Goal: Complete application form

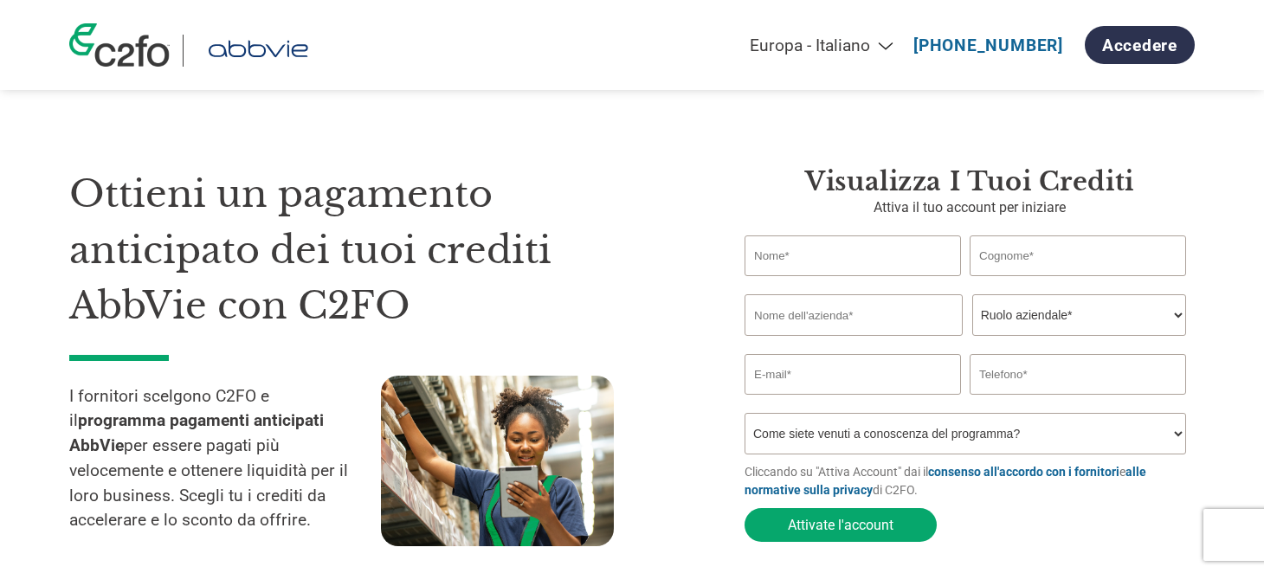
select select "it-IT"
click at [791, 261] on input "text" at bounding box center [853, 256] width 216 height 41
type input "emanuela"
click at [1031, 278] on div "Invalid last name or last name is too long" at bounding box center [1078, 283] width 216 height 10
click at [1032, 260] on input "text" at bounding box center [1078, 256] width 216 height 41
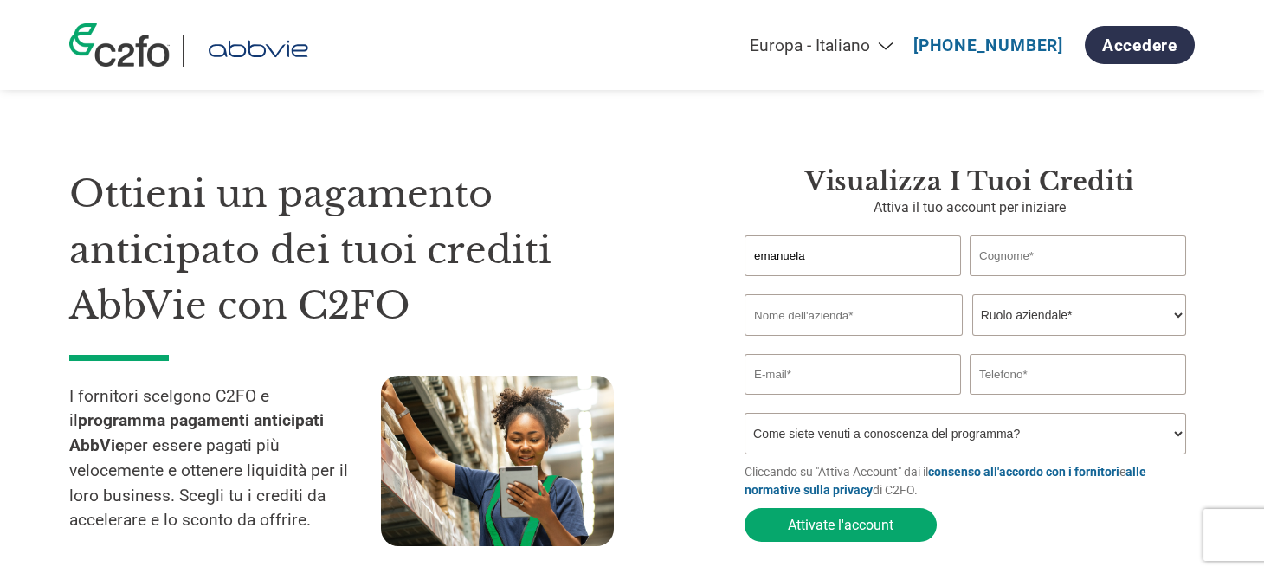
type input "[PERSON_NAME]"
click at [834, 312] on input "text" at bounding box center [854, 315] width 218 height 42
type input "web events srl"
type input "3389764334"
click at [1017, 325] on select "Ruolo aziendale* CFO Controllore finanziario Gestore crediti Direttore finanzia…" at bounding box center [1079, 315] width 214 height 42
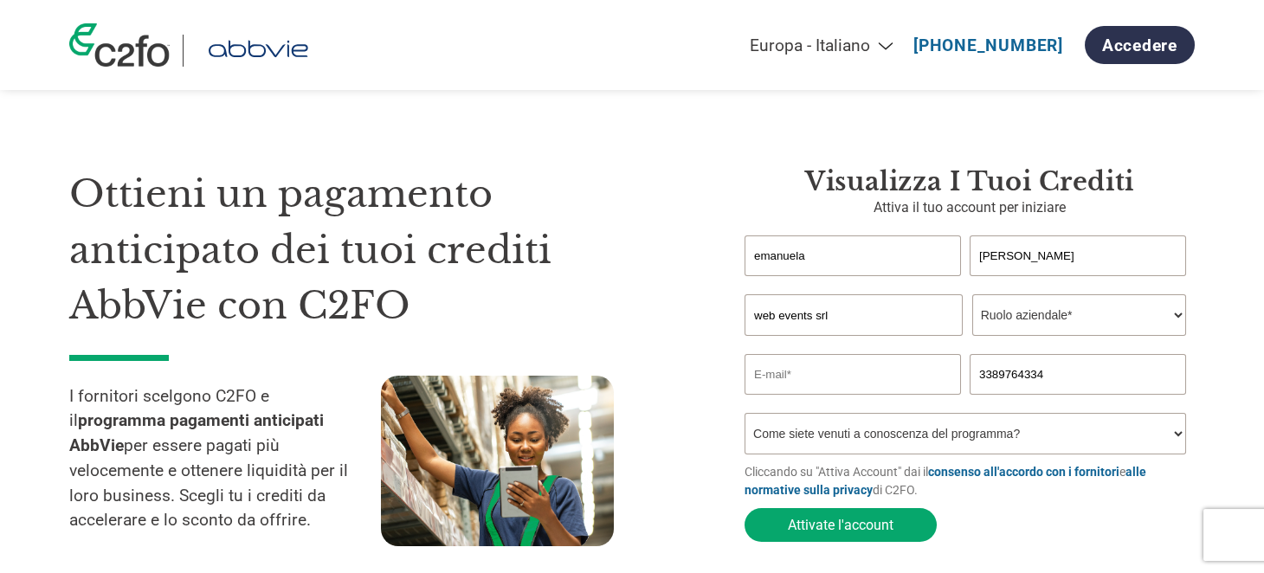
select select "CEO"
click at [972, 294] on select "Ruolo aziendale* CFO Controllore finanziario Gestore crediti Direttore finanzia…" at bounding box center [1079, 315] width 214 height 42
click at [834, 375] on input "email" at bounding box center [853, 374] width 216 height 41
type input "[EMAIL_ADDRESS][PERSON_NAME][DOMAIN_NAME]"
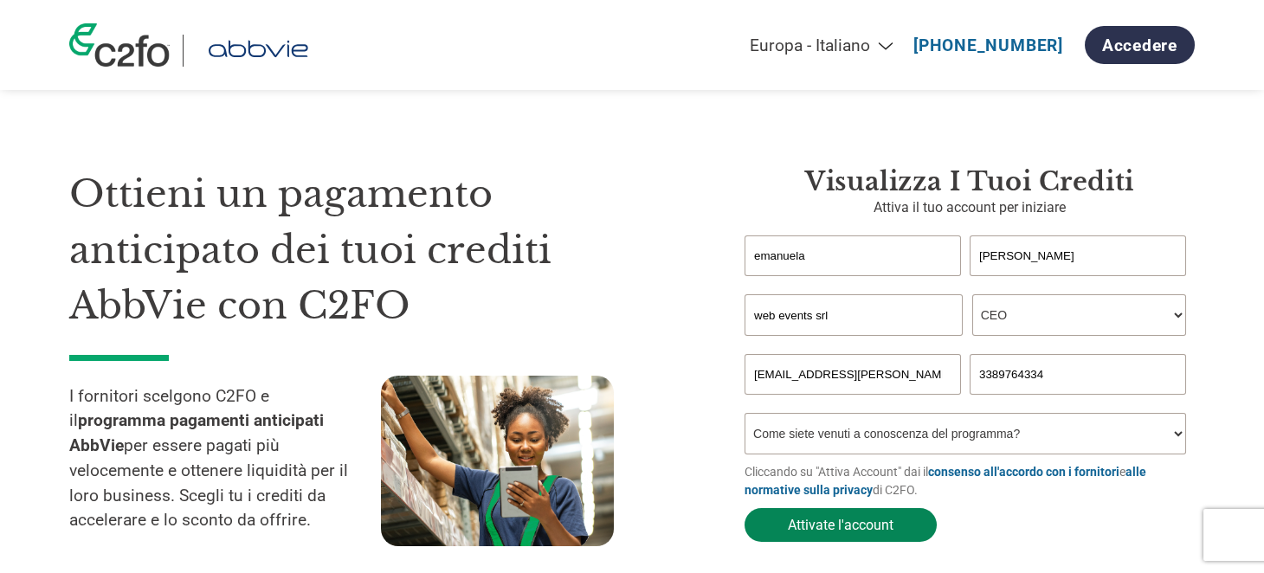
click at [845, 523] on button "Attivate l'account" at bounding box center [841, 525] width 192 height 34
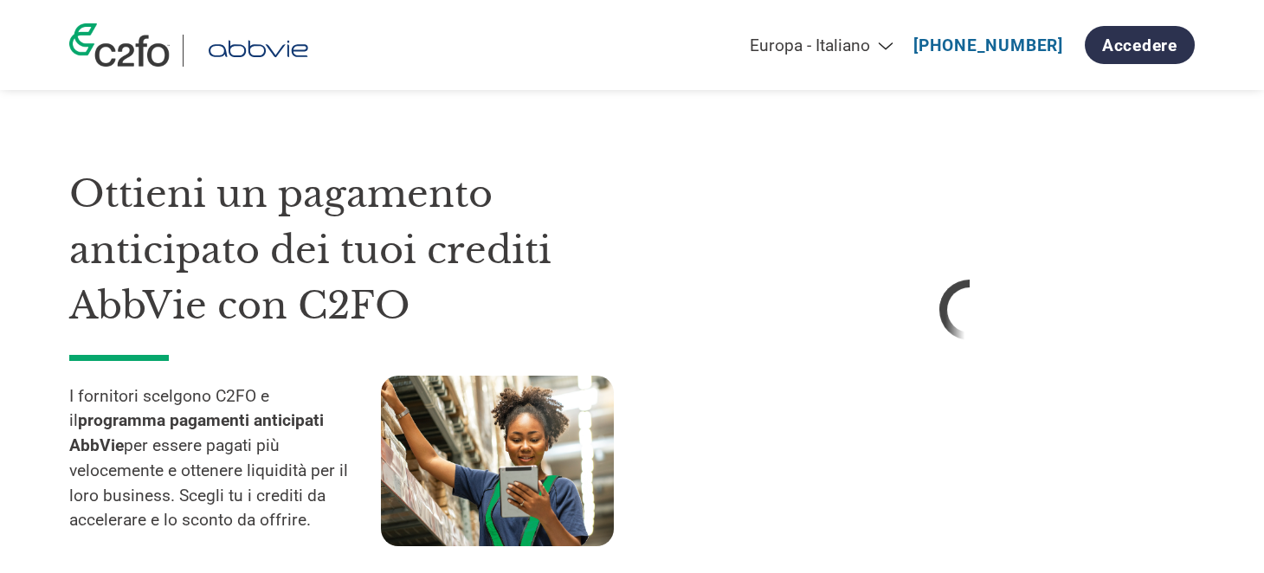
select select "it-IT"
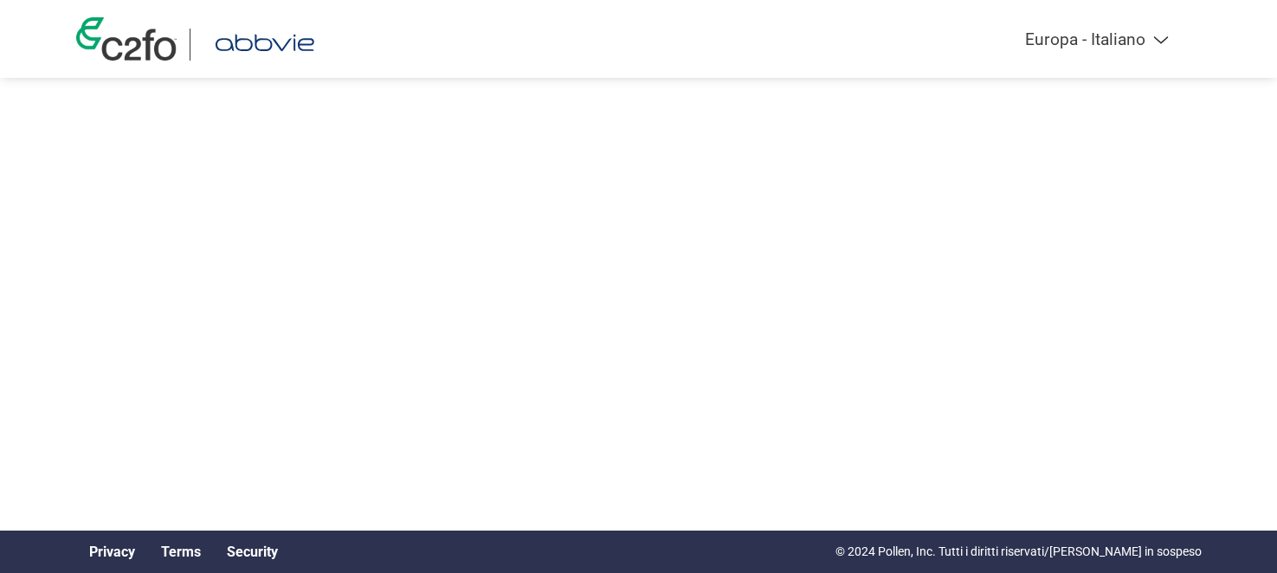
select select "it-IT"
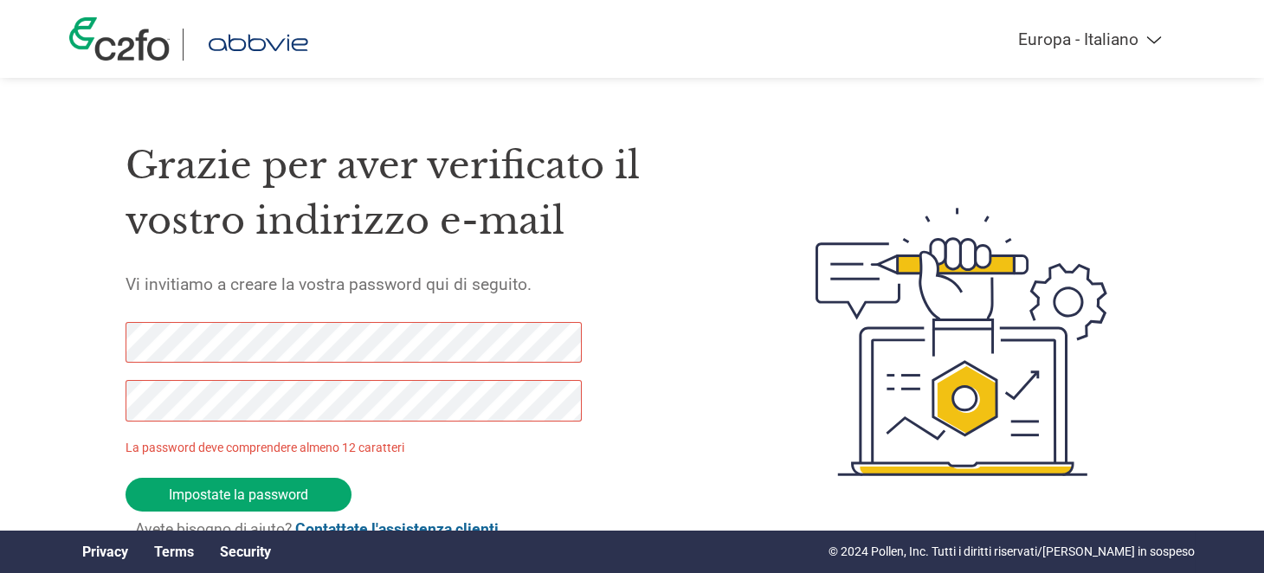
click at [107, 336] on div "Grazie per aver verificato il vostro indirizzo e-mail Vi invitiamo a creare la …" at bounding box center [632, 342] width 1126 height 459
click at [100, 332] on div "Grazie per aver verificato il vostro indirizzo e-mail Vi invitiamo a creare la …" at bounding box center [632, 342] width 1126 height 459
click at [94, 396] on div "Grazie per aver verificato il vostro indirizzo e-mail Vi invitiamo a creare la …" at bounding box center [632, 342] width 1126 height 459
click at [91, 338] on div "Grazie per aver verificato il vostro indirizzo e-mail Vi invitiamo a creare la …" at bounding box center [632, 342] width 1126 height 459
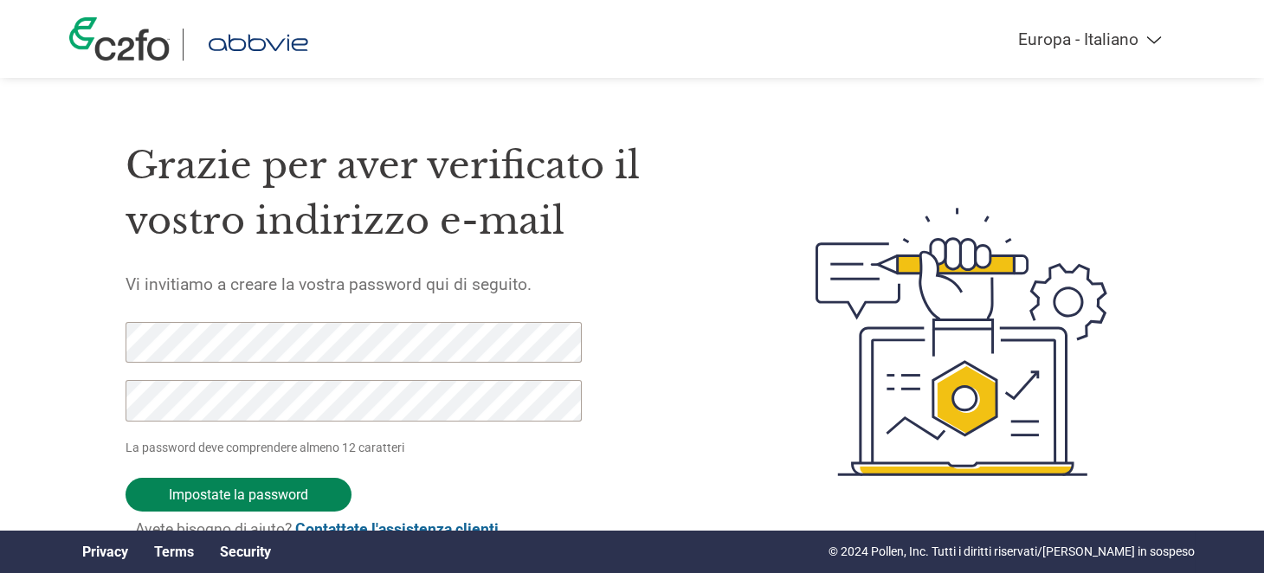
click at [186, 491] on input "Impostate la password" at bounding box center [239, 495] width 226 height 34
